Goal: Information Seeking & Learning: Learn about a topic

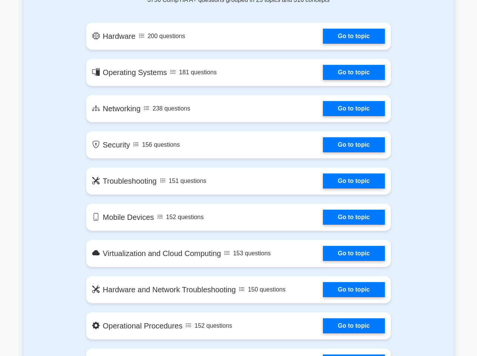
scroll to position [340, 0]
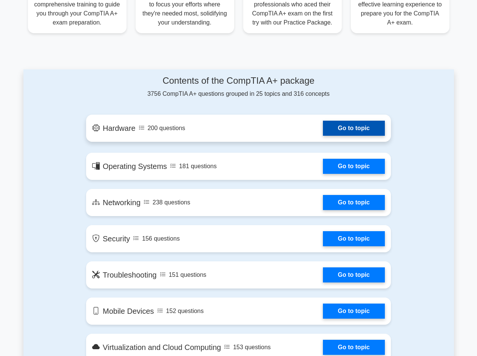
click at [349, 130] on link "Go to topic" at bounding box center [354, 128] width 62 height 15
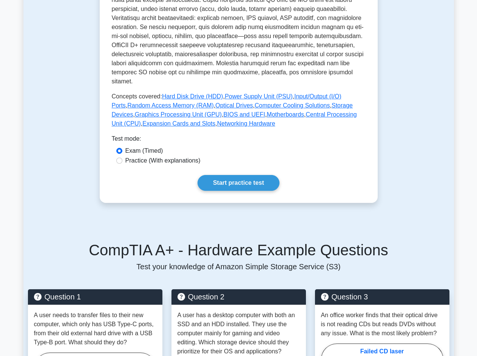
scroll to position [302, 0]
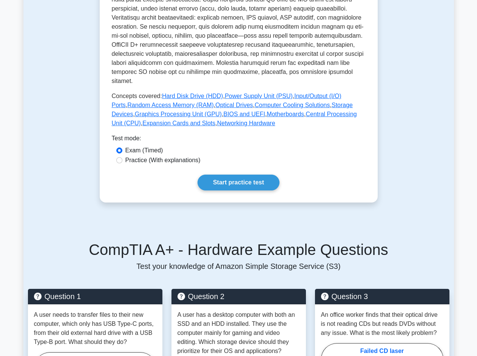
click at [123, 156] on div "Practice (With explanations)" at bounding box center [238, 160] width 245 height 9
click at [120, 157] on input "Practice (With explanations)" at bounding box center [119, 160] width 6 height 6
radio input "true"
click at [223, 175] on link "Start practice test" at bounding box center [238, 183] width 82 height 16
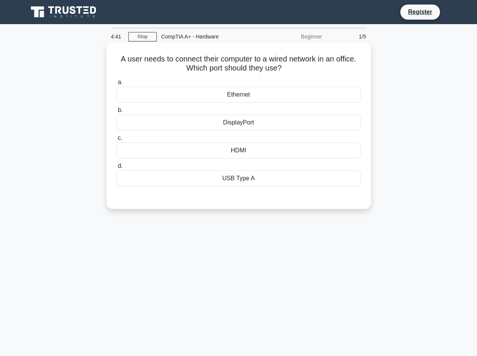
click at [247, 97] on div "Ethernet" at bounding box center [238, 95] width 245 height 16
click at [116, 85] on input "a. Ethernet" at bounding box center [116, 82] width 0 height 5
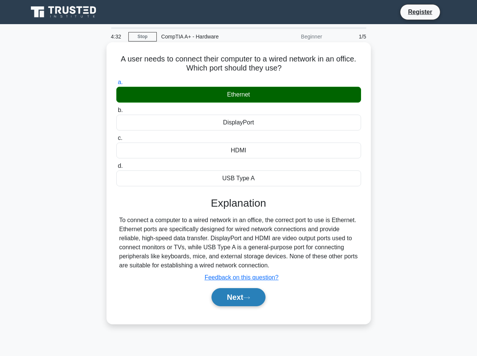
click at [235, 295] on button "Next" at bounding box center [238, 297] width 54 height 18
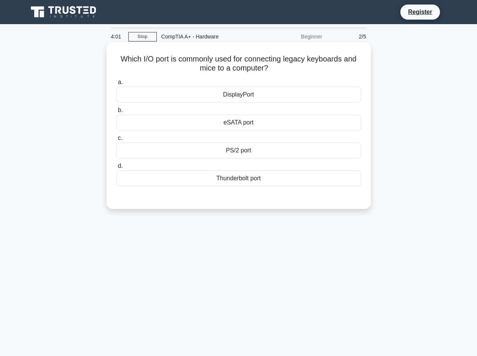
click at [264, 152] on div "PS/2 port" at bounding box center [238, 151] width 245 height 16
click at [116, 141] on input "c. PS/2 port" at bounding box center [116, 138] width 0 height 5
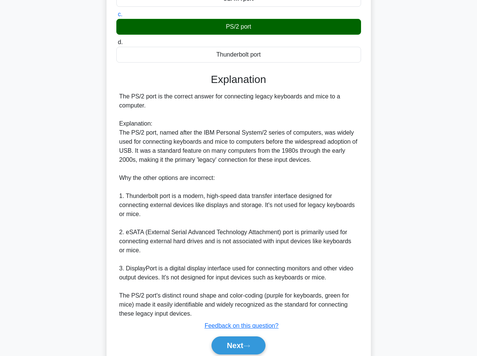
scroll to position [155, 0]
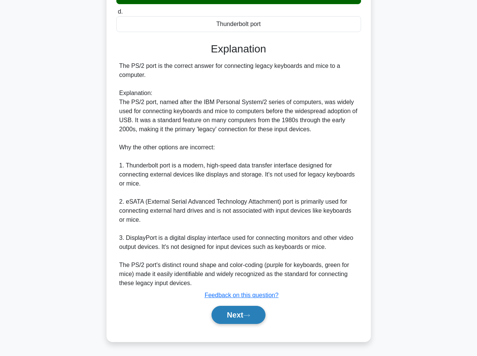
click at [238, 318] on button "Next" at bounding box center [238, 315] width 54 height 18
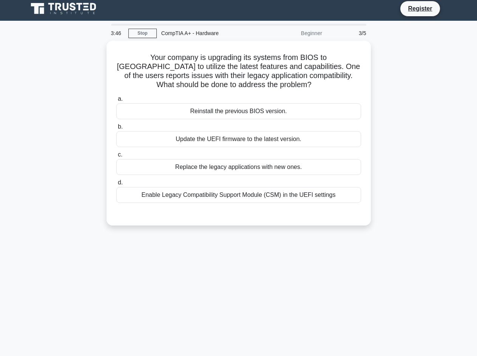
scroll to position [0, 0]
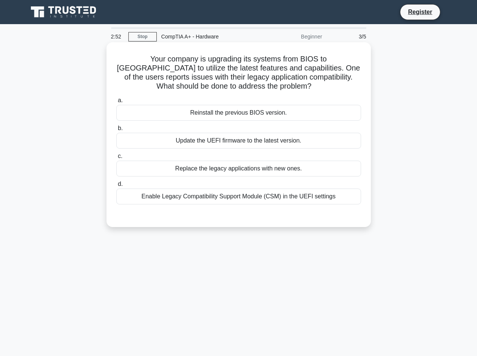
click at [248, 200] on div "Enable Legacy Compatibility Support Module (CSM) in the UEFI settings" at bounding box center [238, 197] width 245 height 16
click at [116, 187] on input "d. Enable Legacy Compatibility Support Module (CSM) in the UEFI settings" at bounding box center [116, 184] width 0 height 5
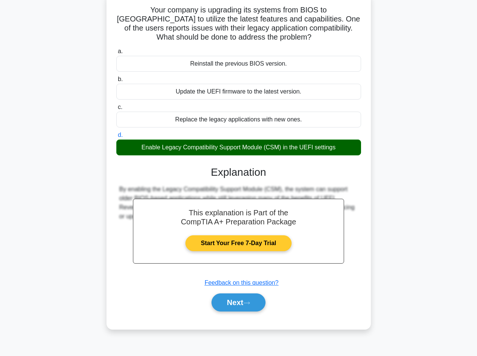
scroll to position [51, 0]
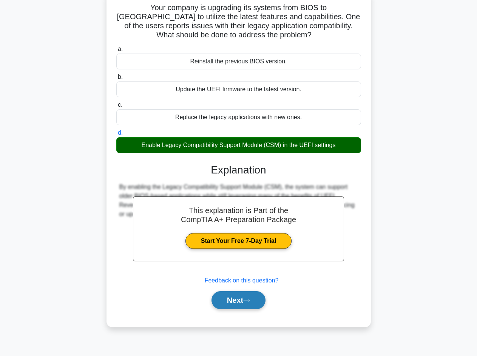
click at [245, 302] on button "Next" at bounding box center [238, 300] width 54 height 18
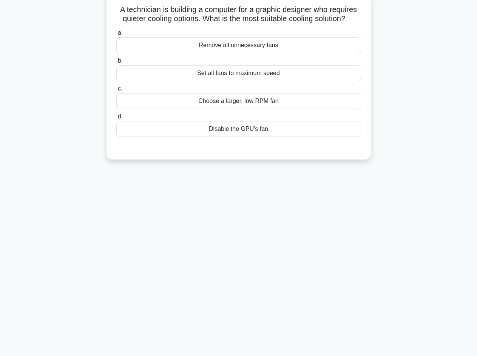
scroll to position [0, 0]
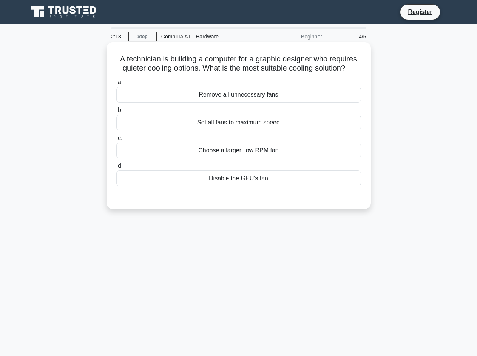
click at [263, 123] on div "Set all fans to maximum speed" at bounding box center [238, 123] width 245 height 16
click at [116, 113] on input "b. Set all fans to maximum speed" at bounding box center [116, 110] width 0 height 5
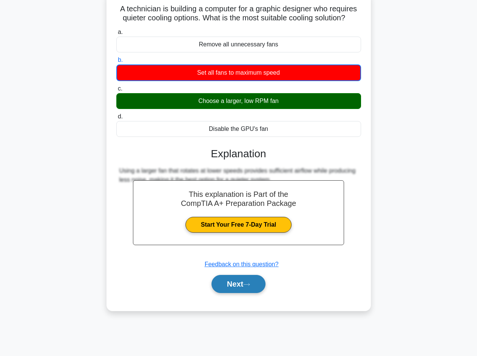
scroll to position [51, 0]
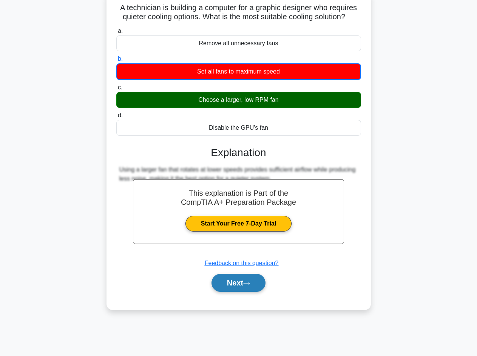
click at [256, 287] on button "Next" at bounding box center [238, 283] width 54 height 18
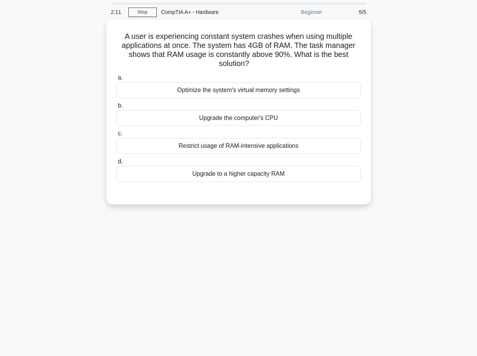
scroll to position [0, 0]
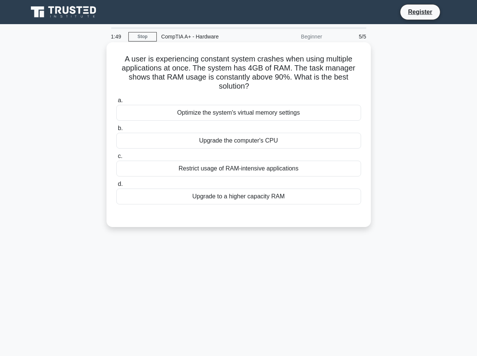
click at [228, 166] on div "Restrict usage of RAM-intensive applications" at bounding box center [238, 169] width 245 height 16
click at [116, 159] on input "c. Restrict usage of RAM-intensive applications" at bounding box center [116, 156] width 0 height 5
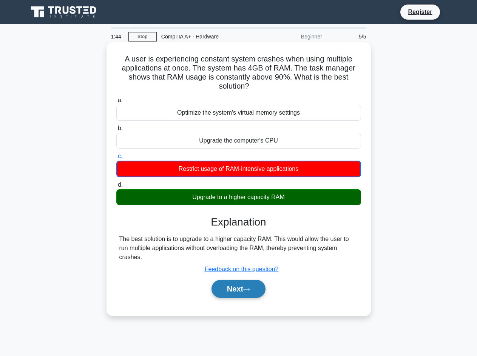
click at [245, 286] on button "Next" at bounding box center [238, 289] width 54 height 18
